Goal: Communication & Community: Answer question/provide support

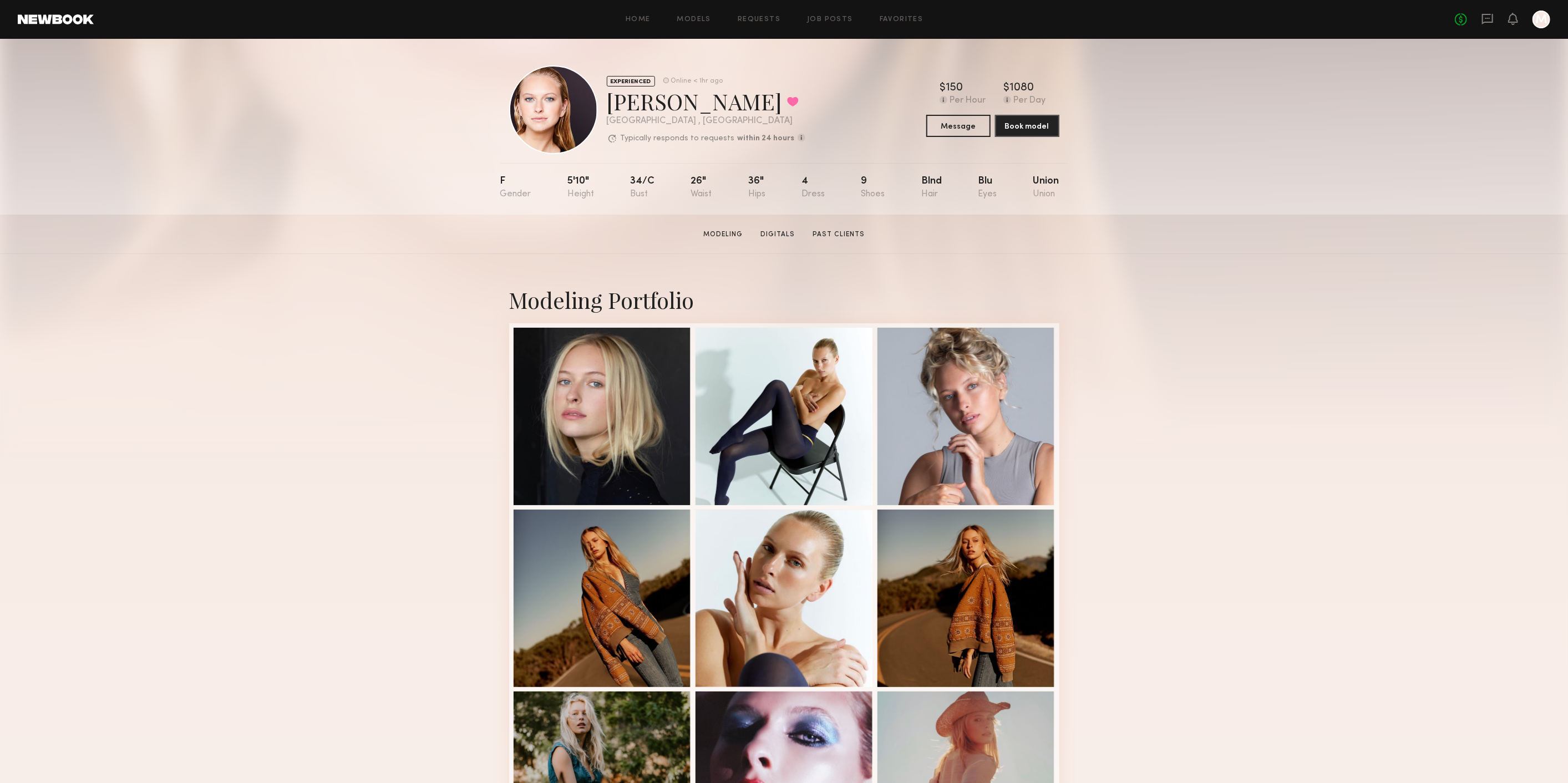
click at [1480, 12] on div "No fees up to $5,000 M" at bounding box center [1502, 19] width 96 height 18
click at [1490, 15] on icon at bounding box center [1487, 19] width 12 height 12
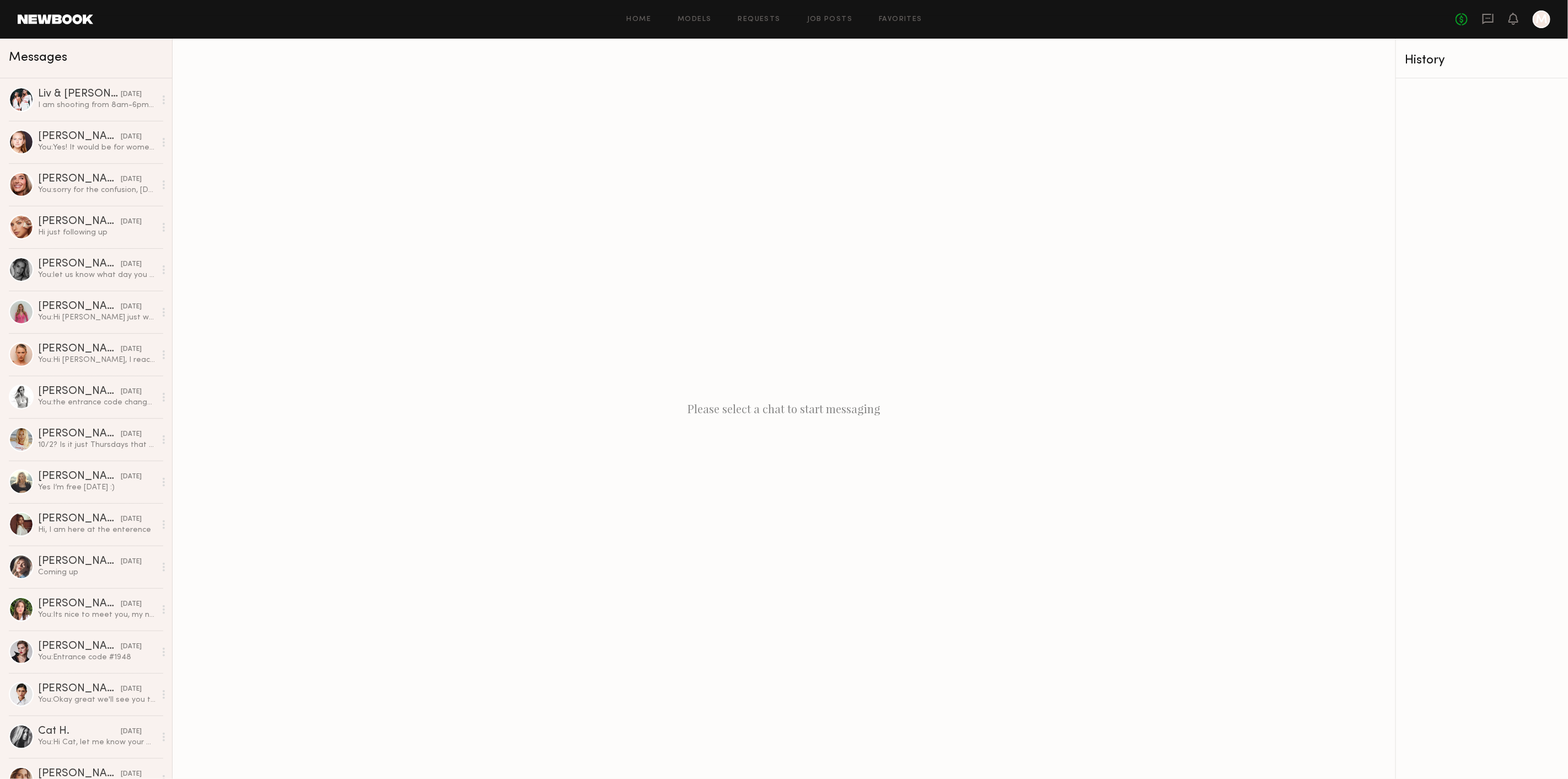
click at [1477, 21] on div "No fees up to $5,000 M" at bounding box center [1503, 19] width 95 height 18
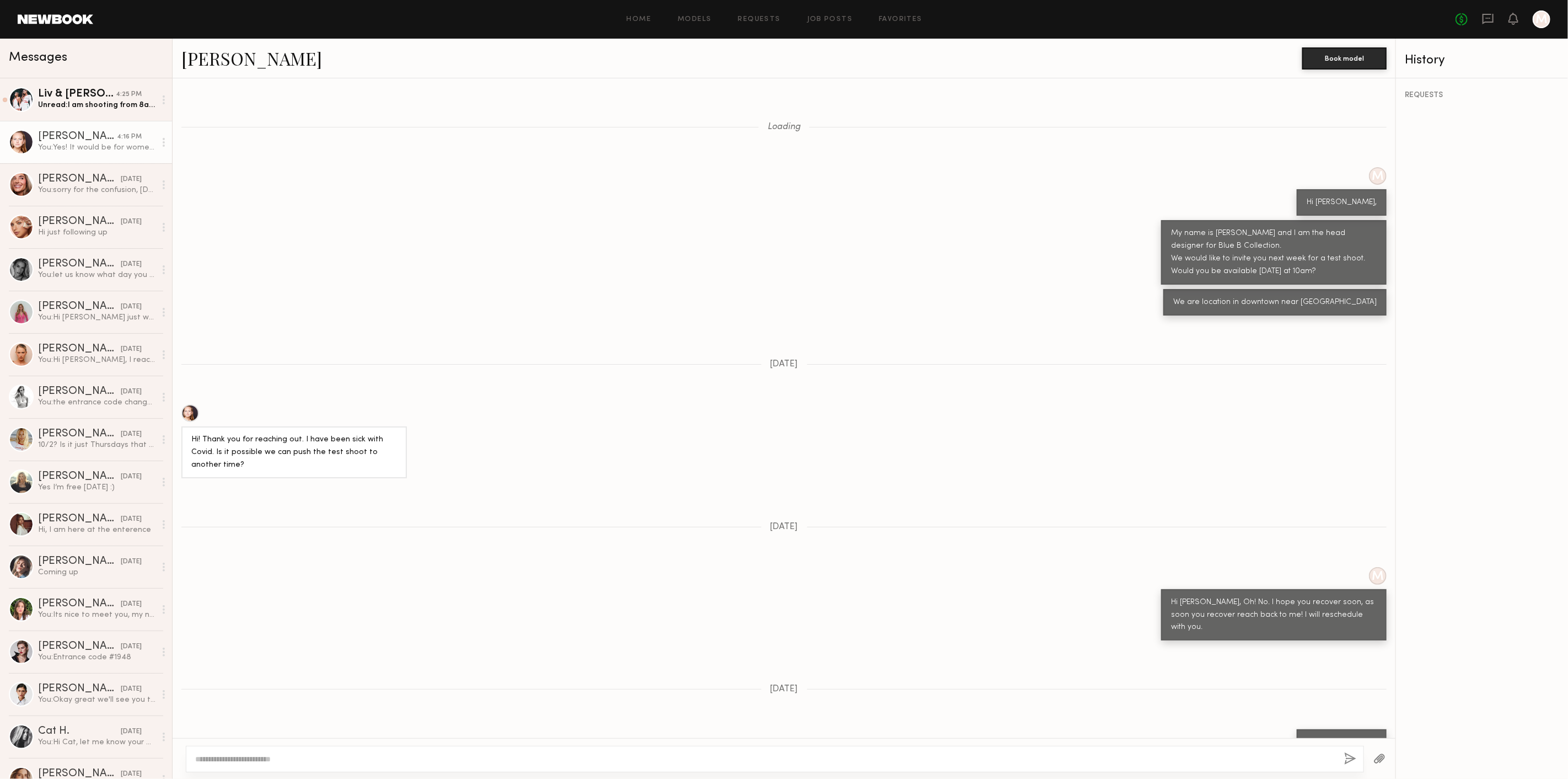
scroll to position [1091, 0]
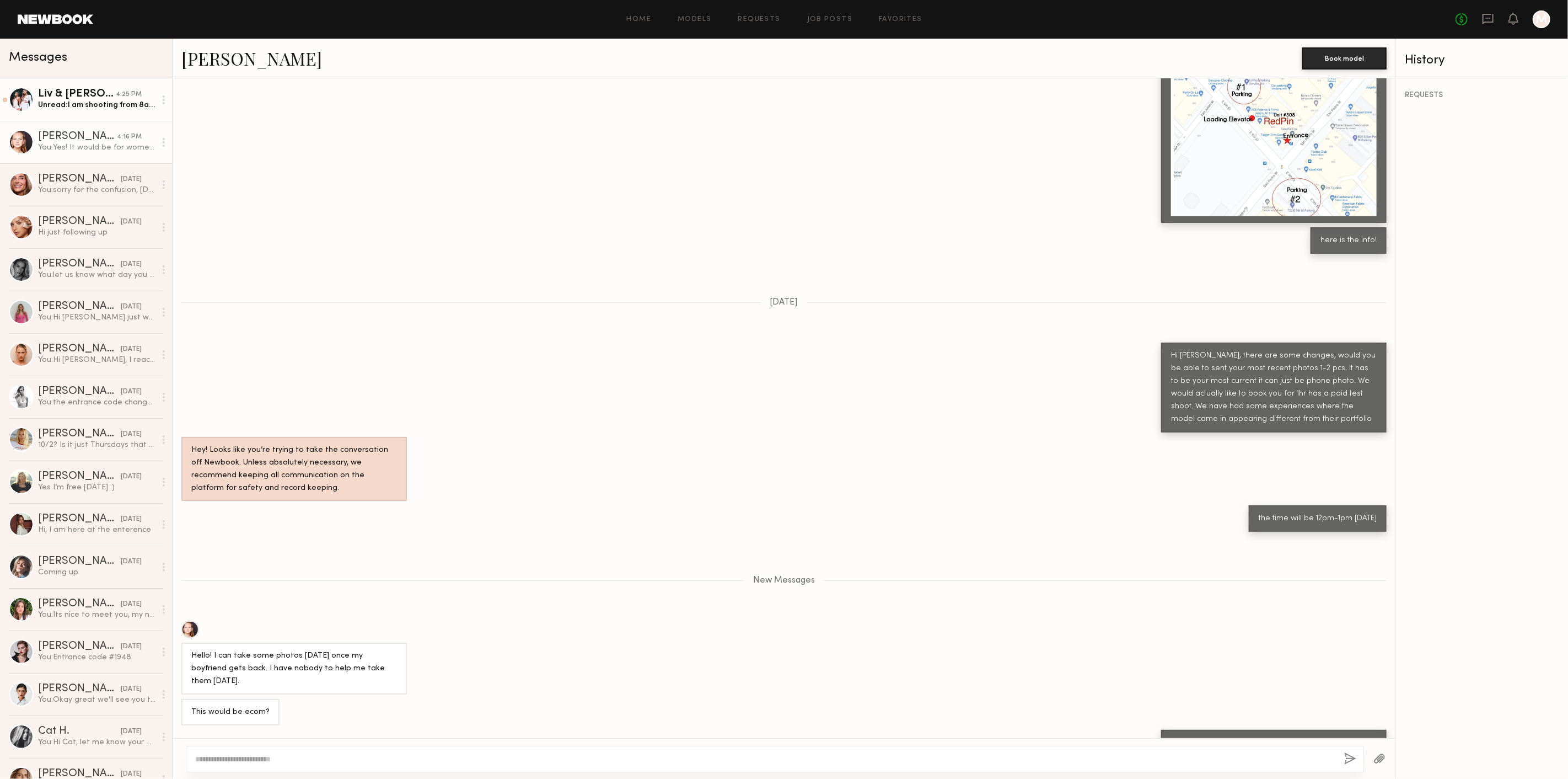
click at [66, 105] on div "Unread: I am shooting from 8am-6pm on the 23rd. Would you happen to be availabl…" at bounding box center [96, 105] width 117 height 10
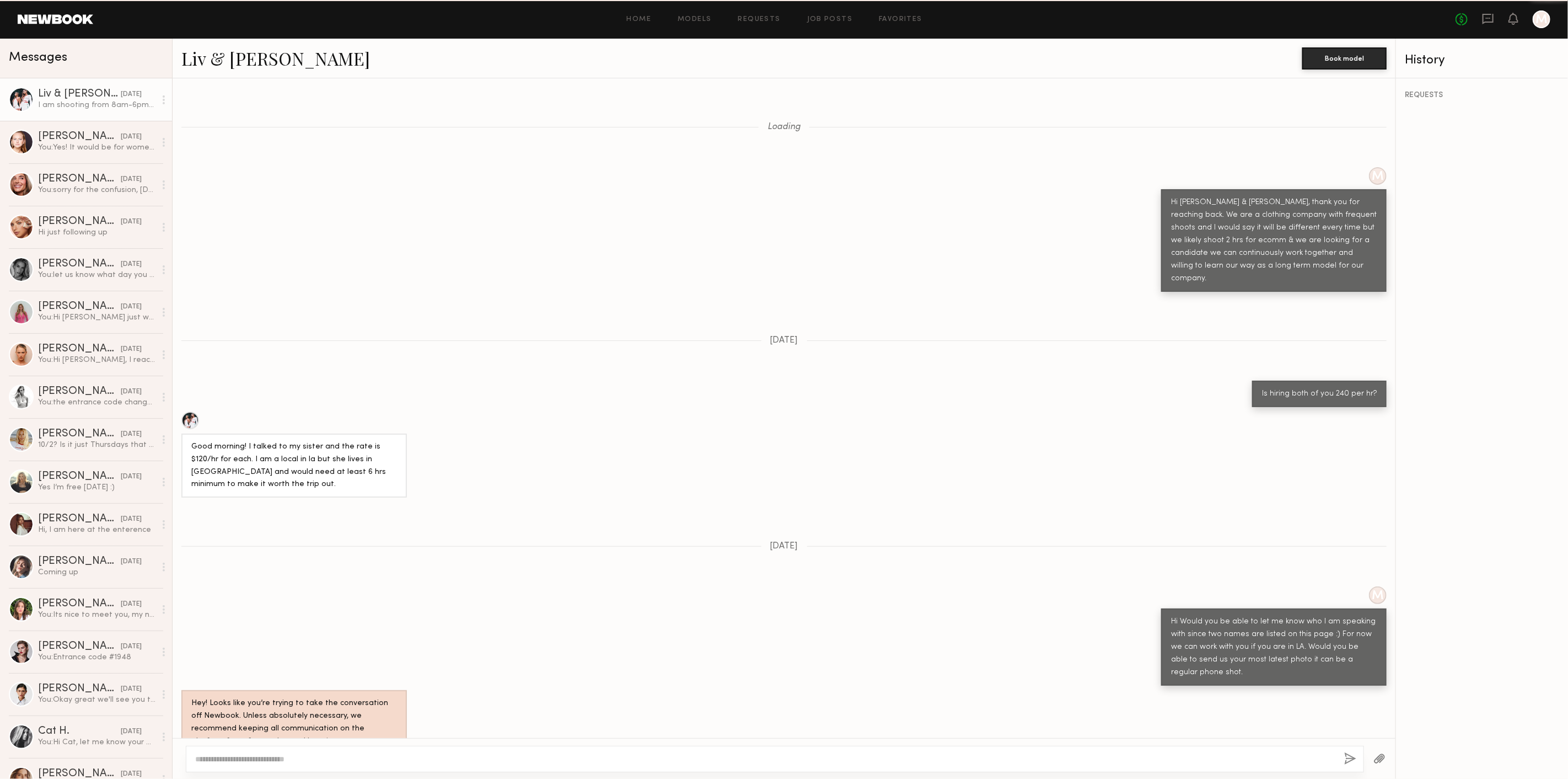
scroll to position [1060, 0]
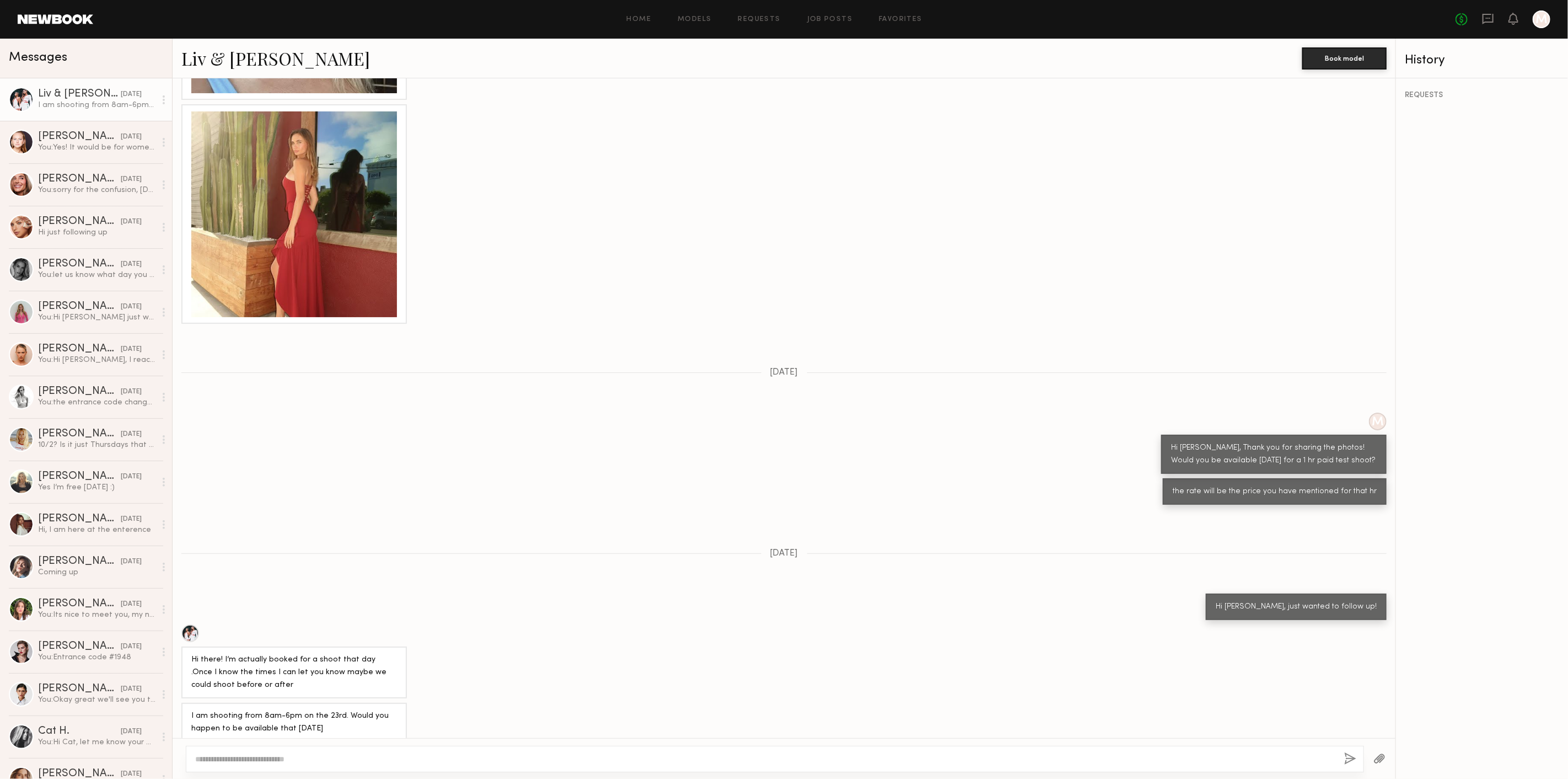
click at [68, 19] on link at bounding box center [55, 19] width 75 height 10
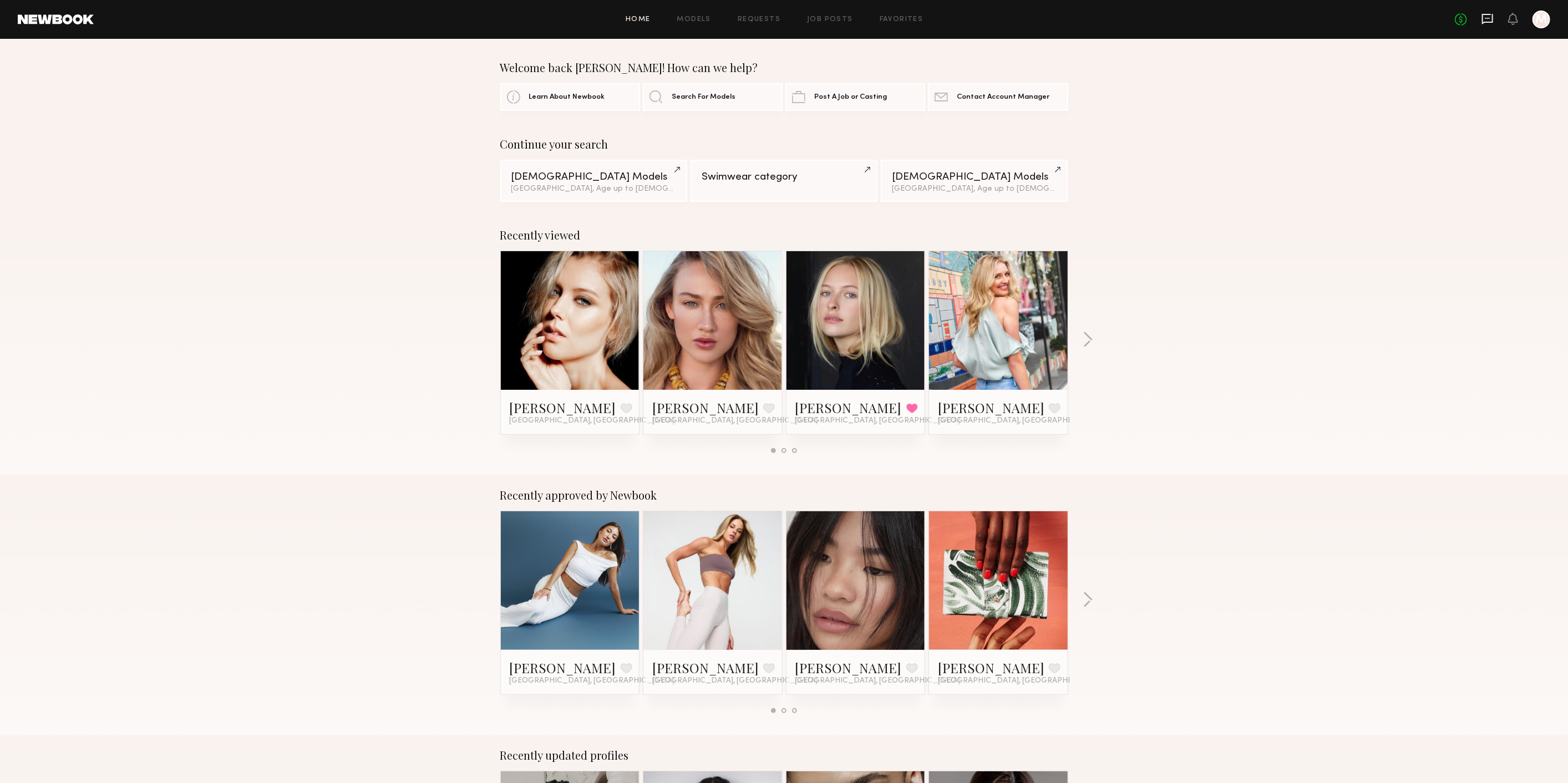
click at [1483, 20] on icon at bounding box center [1487, 19] width 11 height 10
